Goal: Ask a question

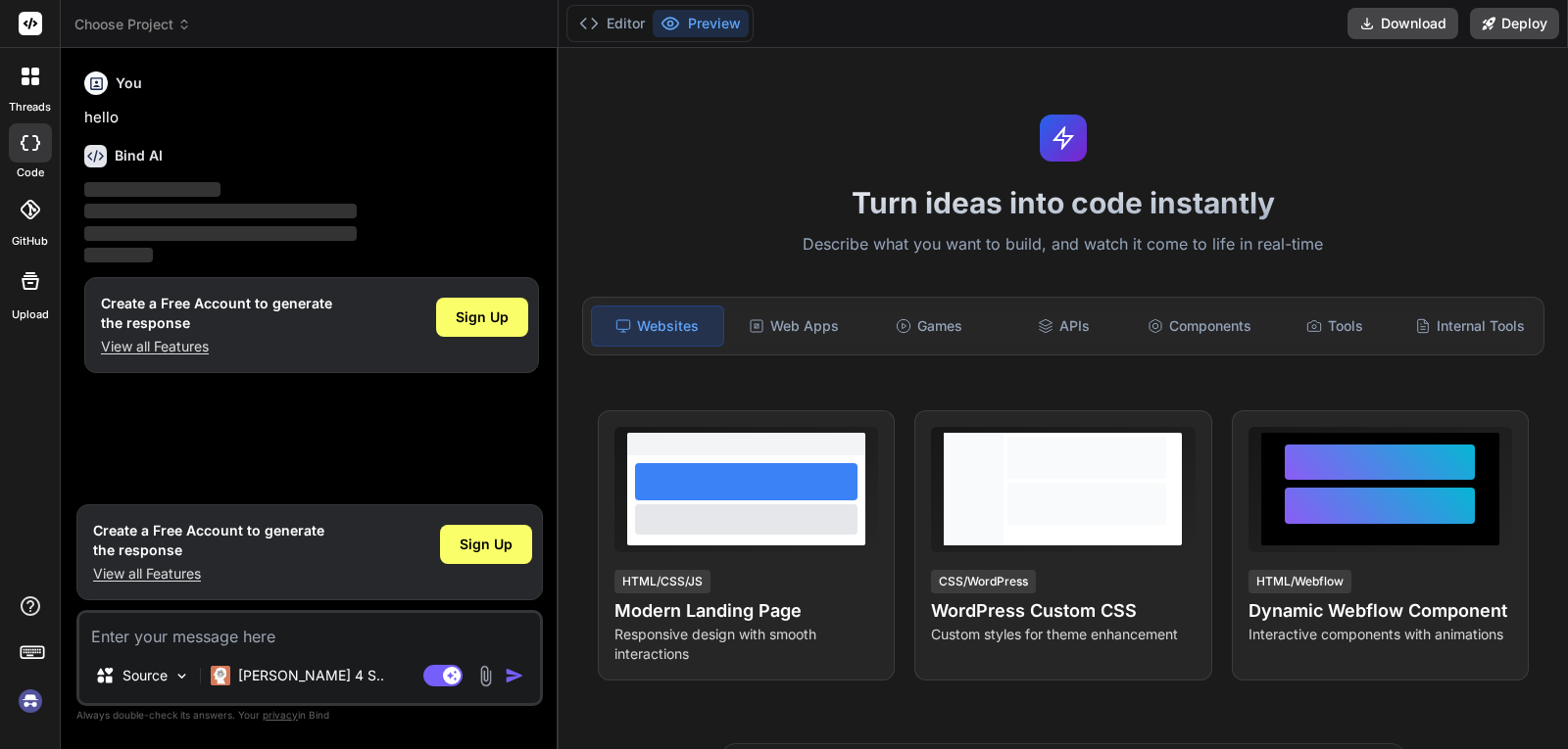
type textarea "x"
type textarea "QUESTIONS 1 : DISPLAY MULTIPLES OF 5 IN(5 ROWS 5 COLUMNS ) IN TABLE FORM USE 2D…"
type textarea "x"
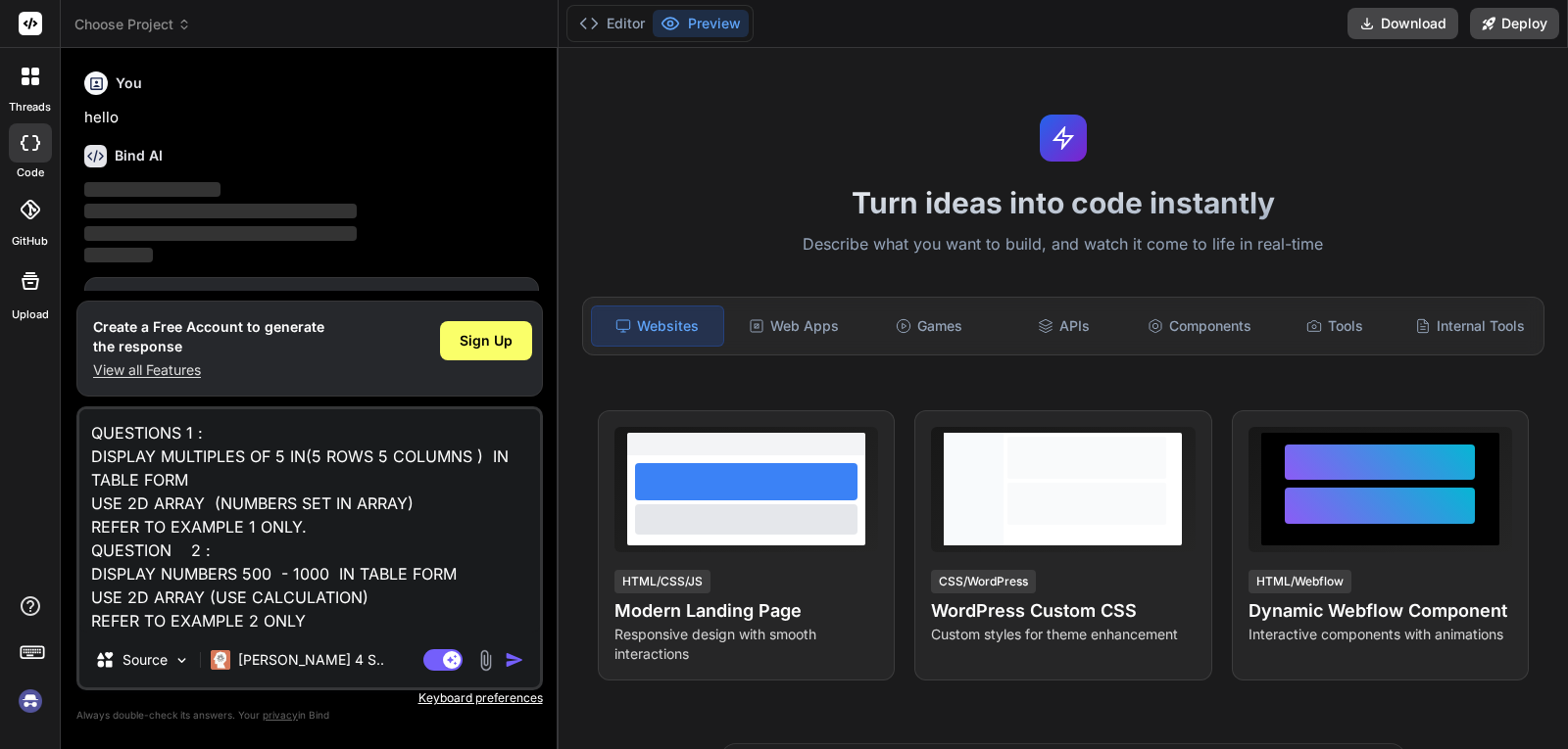
drag, startPoint x: 85, startPoint y: 523, endPoint x: 451, endPoint y: 522, distance: 365.4
click at [451, 522] on textarea "QUESTIONS 1 : DISPLAY MULTIPLES OF 5 IN(5 ROWS 5 COLUMNS ) IN TABLE FORM USE 2D…" at bounding box center [309, 521] width 460 height 223
type textarea "QUESTIONS 1 : DISPLAY MULTIPLES OF 5 IN(5 ROWS 5 COLUMNS ) IN TABLE FORM USE 2D…"
type textarea "x"
drag, startPoint x: 92, startPoint y: 618, endPoint x: 454, endPoint y: 625, distance: 361.6
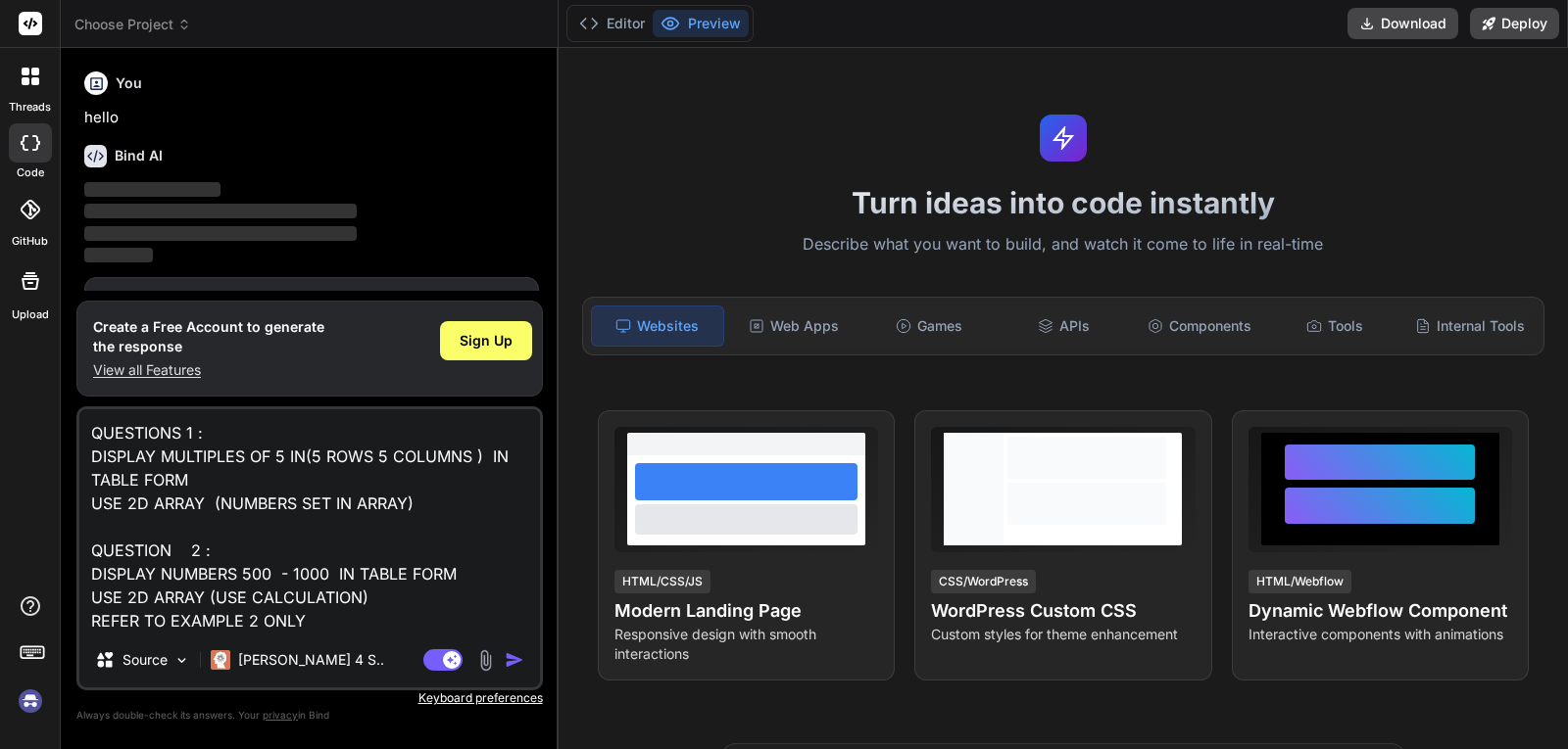
click at [454, 625] on textarea "QUESTIONS 1 : DISPLAY MULTIPLES OF 5 IN(5 ROWS 5 COLUMNS ) IN TABLE FORM USE 2D…" at bounding box center [309, 521] width 460 height 223
type textarea "QUESTIONS 1 : DISPLAY MULTIPLES OF 5 IN(5 ROWS 5 COLUMNS ) IN TABLE FORM USE 2D…"
type textarea "x"
type textarea "QUESTIONS 1 : DISPLAY MULTIPLES OF 5 IN(5 ROWS 5 COLUMNS ) IN TABLE FORM USE 2D…"
click at [508, 652] on img "button" at bounding box center [515, 661] width 20 height 20
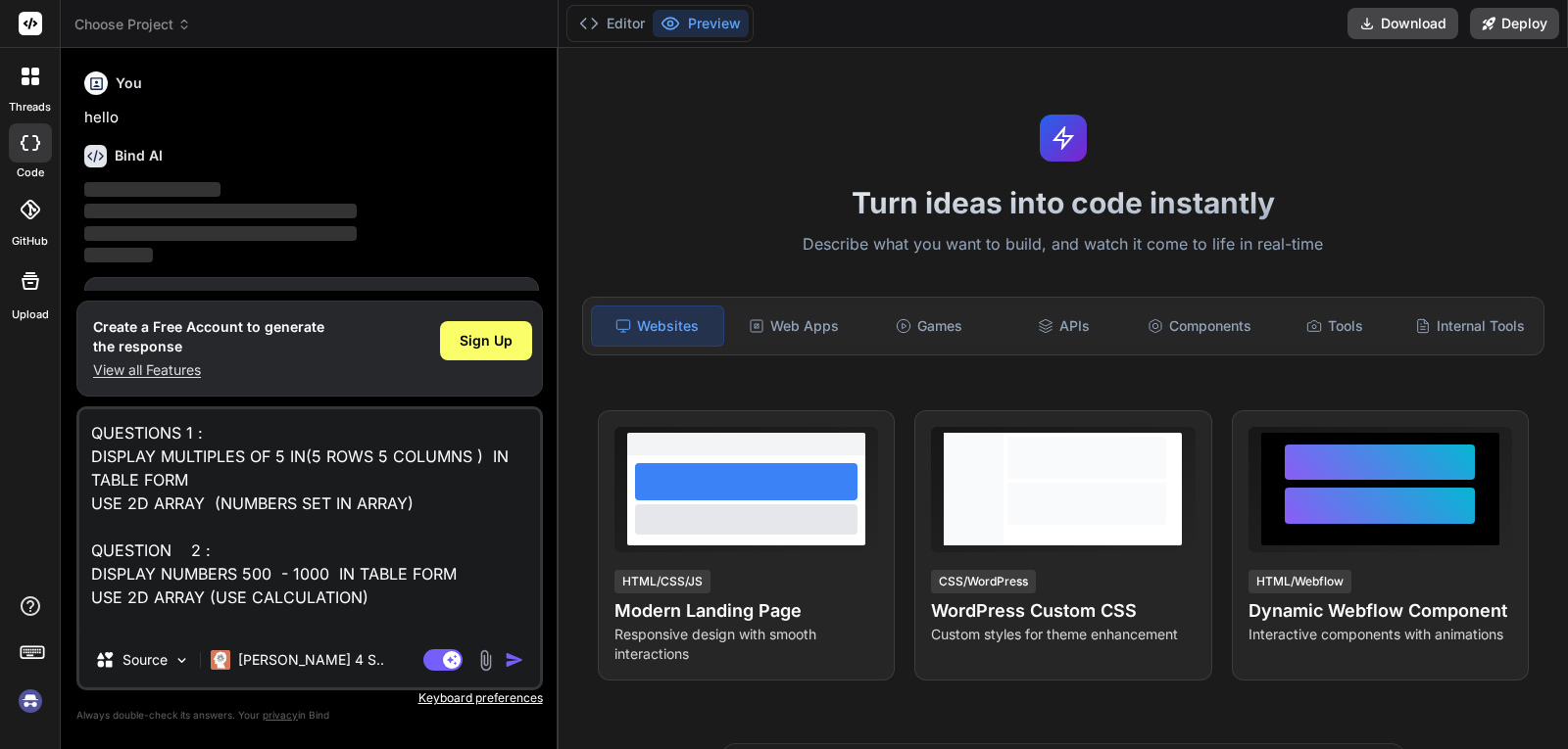
click at [511, 665] on img "button" at bounding box center [515, 661] width 20 height 20
